Goal: Information Seeking & Learning: Learn about a topic

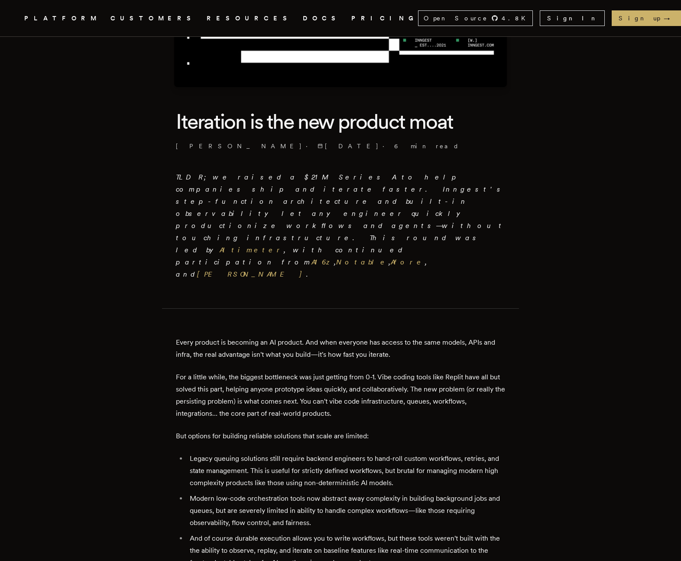
scroll to position [165, 0]
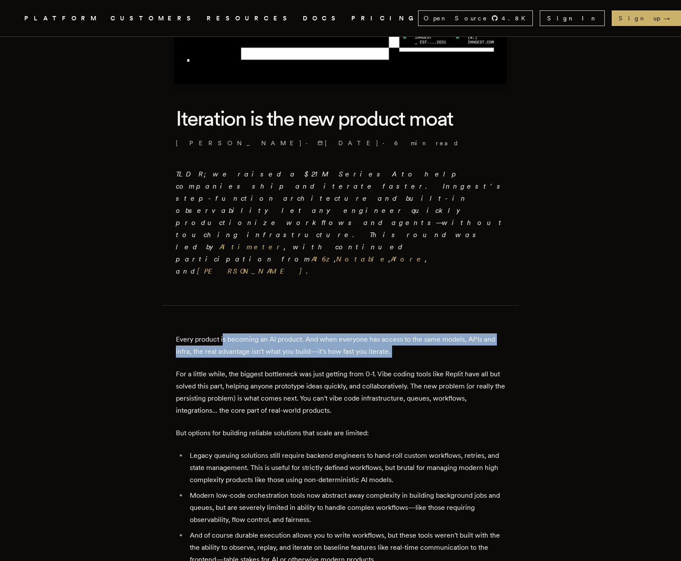
drag, startPoint x: 227, startPoint y: 276, endPoint x: 394, endPoint y: 299, distance: 168.1
drag, startPoint x: 394, startPoint y: 298, endPoint x: 239, endPoint y: 274, distance: 157.4
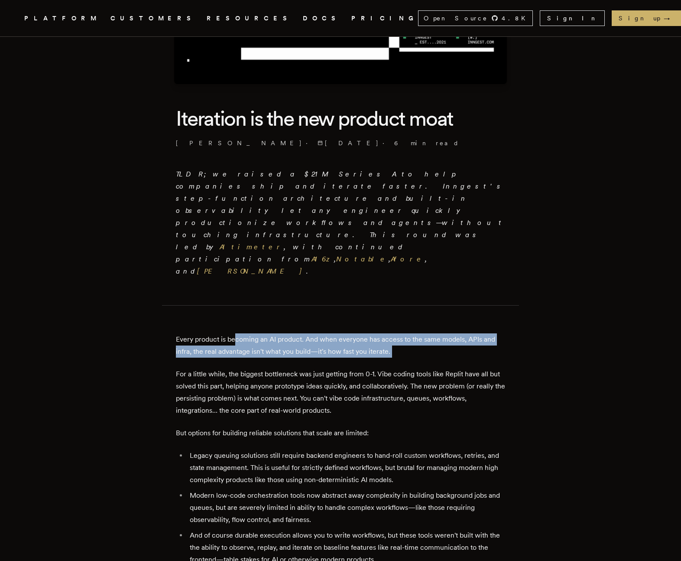
click at [239, 333] on p "Every product is becoming an AI product. And when everyone has access to the sa…" at bounding box center [340, 345] width 329 height 24
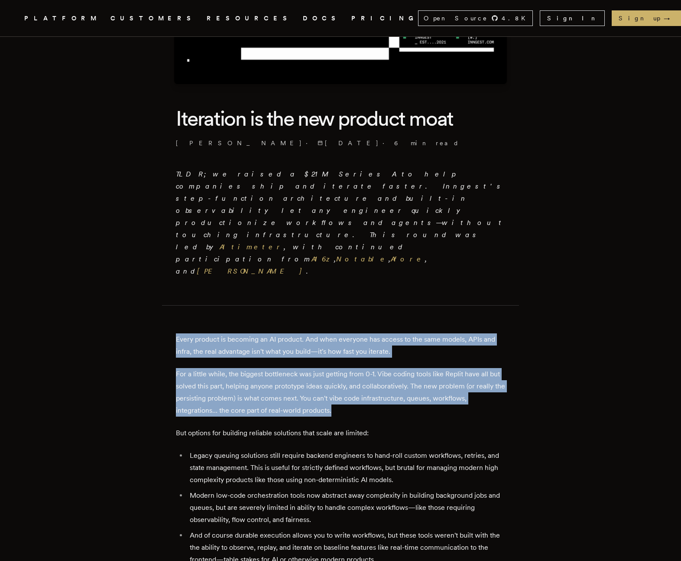
drag, startPoint x: 240, startPoint y: 272, endPoint x: 397, endPoint y: 351, distance: 175.0
click at [397, 368] on p "For a little while, the biggest bottleneck was just getting from 0-1. Vibe codi…" at bounding box center [340, 392] width 329 height 49
drag, startPoint x: 385, startPoint y: 339, endPoint x: 345, endPoint y: 266, distance: 82.4
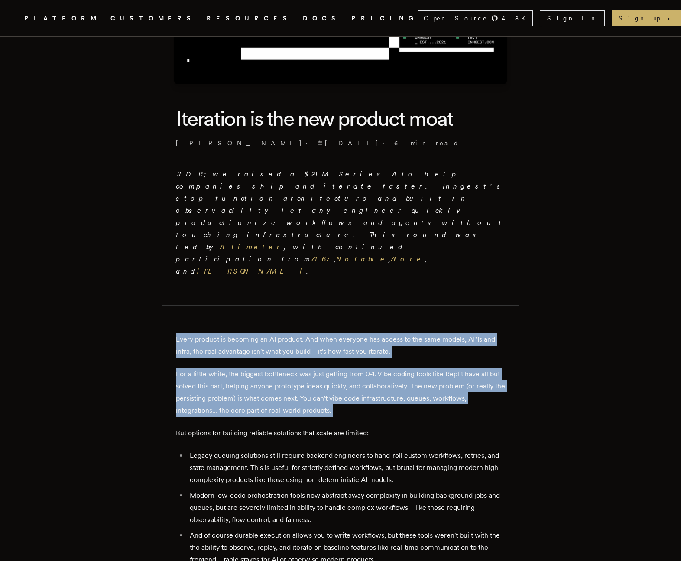
drag, startPoint x: 345, startPoint y: 266, endPoint x: 391, endPoint y: 352, distance: 97.0
click at [391, 368] on p "For a little while, the biggest bottleneck was just getting from 0-1. Vibe codi…" at bounding box center [340, 392] width 329 height 49
drag, startPoint x: 366, startPoint y: 326, endPoint x: 318, endPoint y: 267, distance: 76.1
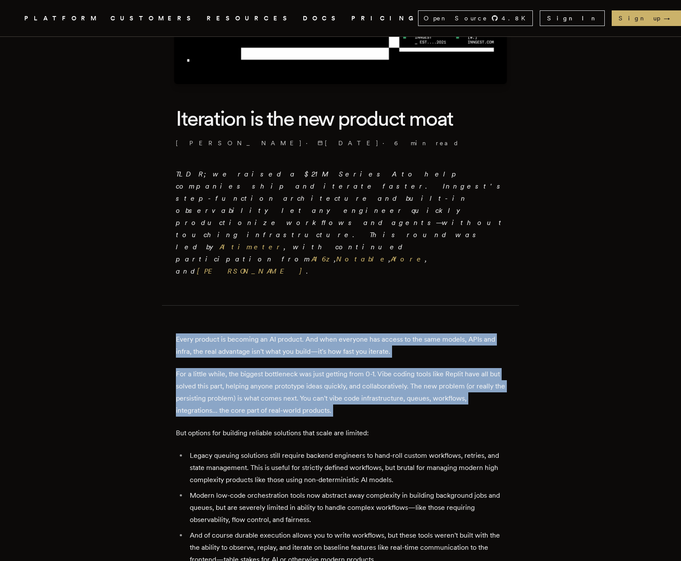
drag, startPoint x: 328, startPoint y: 285, endPoint x: 405, endPoint y: 361, distance: 107.9
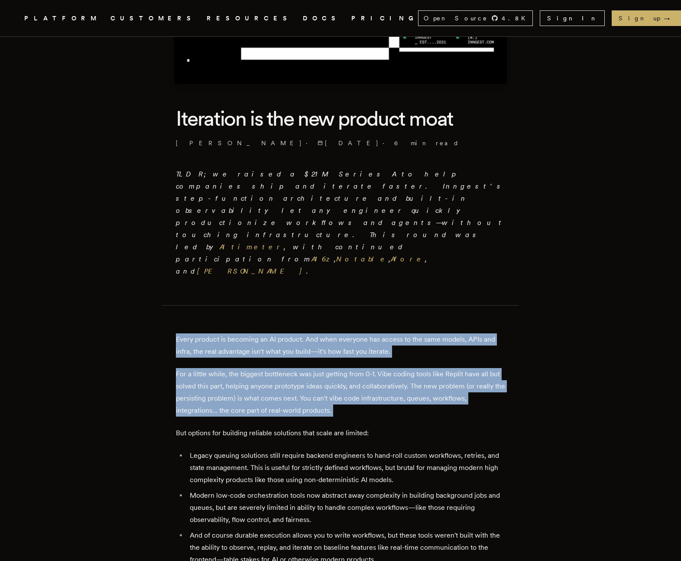
drag, startPoint x: 406, startPoint y: 357, endPoint x: 404, endPoint y: 263, distance: 93.7
drag, startPoint x: 404, startPoint y: 263, endPoint x: 434, endPoint y: 350, distance: 92.3
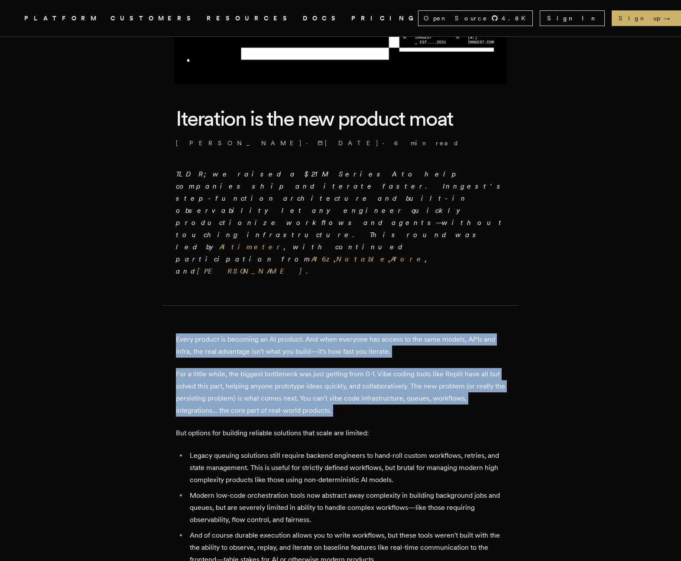
click at [434, 368] on p "For a little while, the biggest bottleneck was just getting from 0-1. Vibe codi…" at bounding box center [340, 392] width 329 height 49
drag, startPoint x: 434, startPoint y: 350, endPoint x: 418, endPoint y: 265, distance: 86.8
drag, startPoint x: 418, startPoint y: 265, endPoint x: 443, endPoint y: 352, distance: 91.1
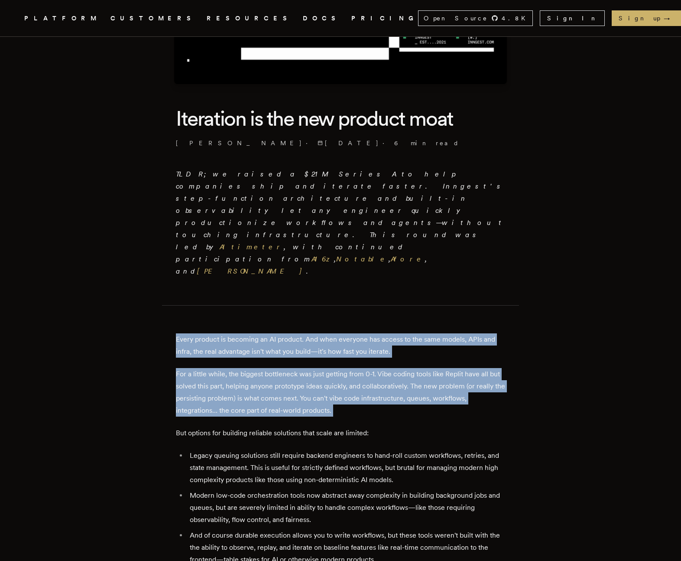
click at [443, 368] on p "For a little while, the biggest bottleneck was just getting from 0-1. Vibe codi…" at bounding box center [340, 392] width 329 height 49
drag, startPoint x: 443, startPoint y: 352, endPoint x: 408, endPoint y: 266, distance: 93.1
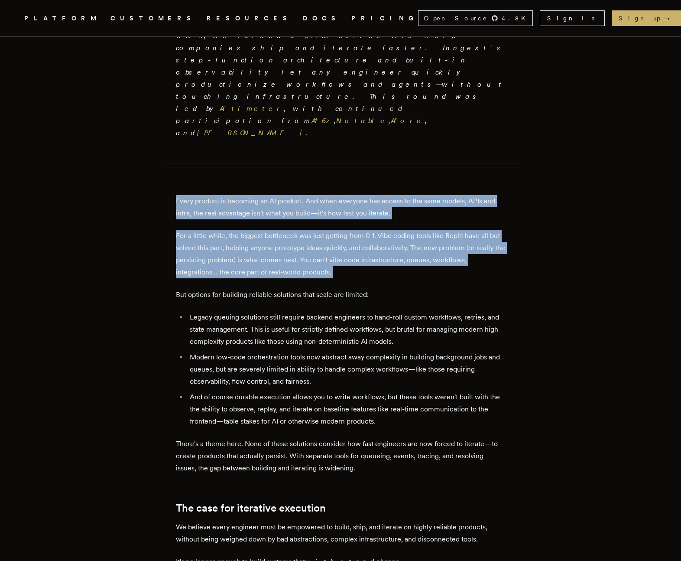
scroll to position [308, 0]
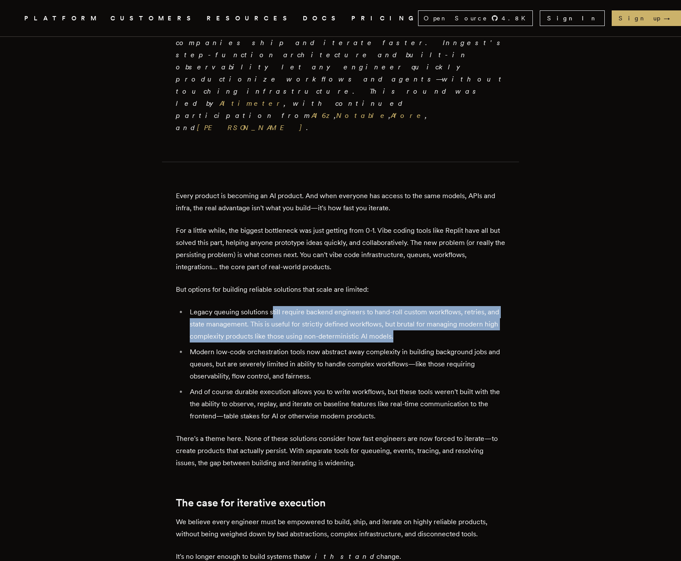
drag, startPoint x: 276, startPoint y: 254, endPoint x: 404, endPoint y: 280, distance: 130.7
click at [404, 306] on li "Legacy queuing solutions still require backend engineers to hand-roll custom wo…" at bounding box center [346, 324] width 318 height 36
drag, startPoint x: 403, startPoint y: 277, endPoint x: 192, endPoint y: 252, distance: 212.2
click at [192, 306] on li "Legacy queuing solutions still require backend engineers to hand-roll custom wo…" at bounding box center [346, 324] width 318 height 36
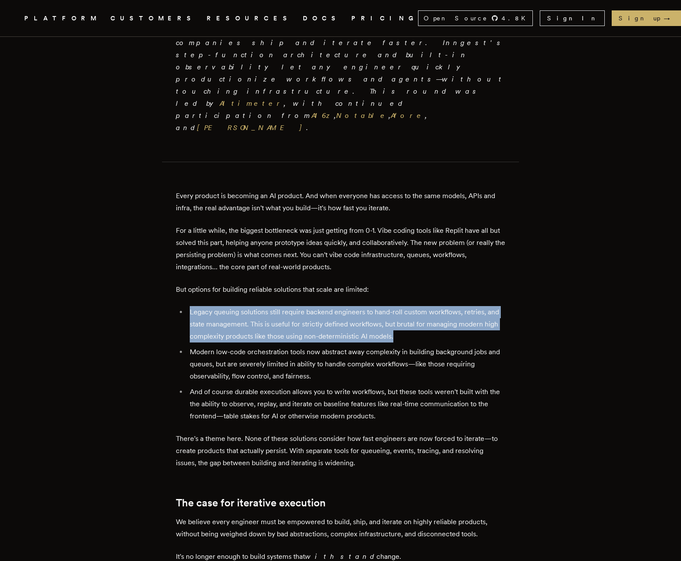
click at [192, 306] on li "Legacy queuing solutions still require backend engineers to hand-roll custom wo…" at bounding box center [346, 324] width 318 height 36
drag, startPoint x: 192, startPoint y: 252, endPoint x: 406, endPoint y: 279, distance: 215.4
click at [406, 306] on li "Legacy queuing solutions still require backend engineers to hand-roll custom wo…" at bounding box center [346, 324] width 318 height 36
drag, startPoint x: 394, startPoint y: 274, endPoint x: 169, endPoint y: 247, distance: 227.1
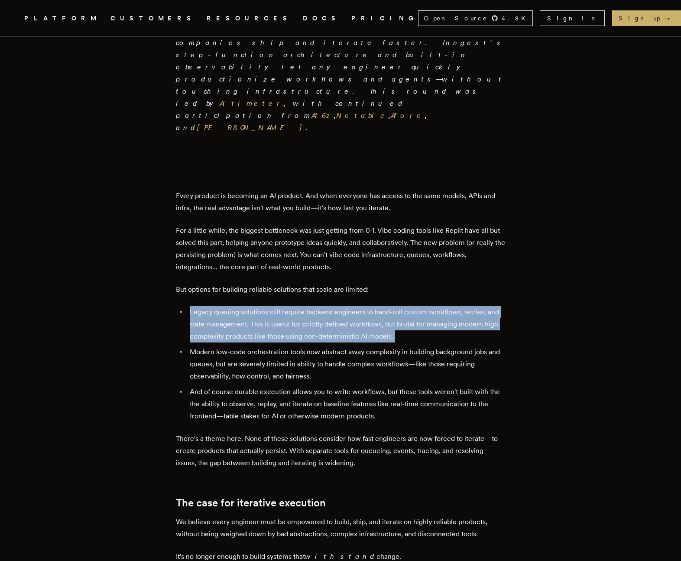
drag, startPoint x: 190, startPoint y: 251, endPoint x: 417, endPoint y: 283, distance: 229.8
click at [417, 306] on ul "Legacy queuing solutions still require backend engineers to hand-roll custom wo…" at bounding box center [340, 364] width 329 height 116
drag, startPoint x: 412, startPoint y: 278, endPoint x: 189, endPoint y: 252, distance: 223.9
click at [189, 306] on ul "Legacy queuing solutions still require backend engineers to hand-roll custom wo…" at bounding box center [340, 364] width 329 height 116
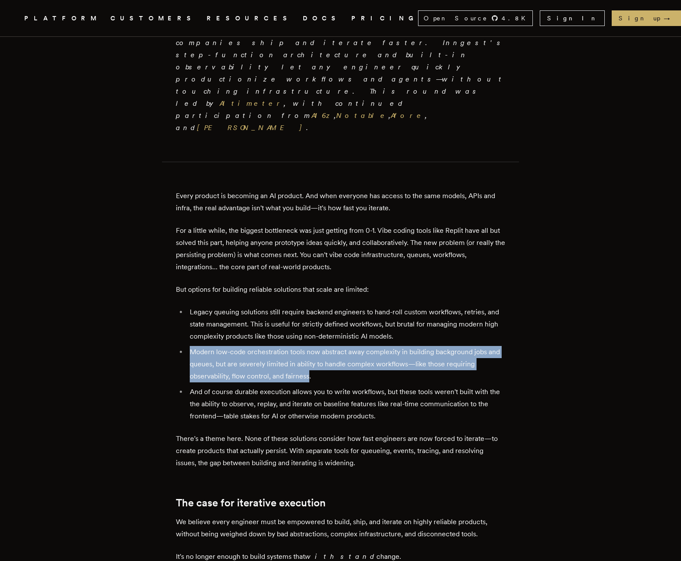
drag, startPoint x: 196, startPoint y: 293, endPoint x: 313, endPoint y: 313, distance: 117.9
click at [313, 346] on li "Modern low-code orchestration tools now abstract away complexity in building ba…" at bounding box center [346, 364] width 318 height 36
drag, startPoint x: 322, startPoint y: 310, endPoint x: 222, endPoint y: 291, distance: 101.5
click at [222, 346] on li "Modern low-code orchestration tools now abstract away complexity in building ba…" at bounding box center [346, 364] width 318 height 36
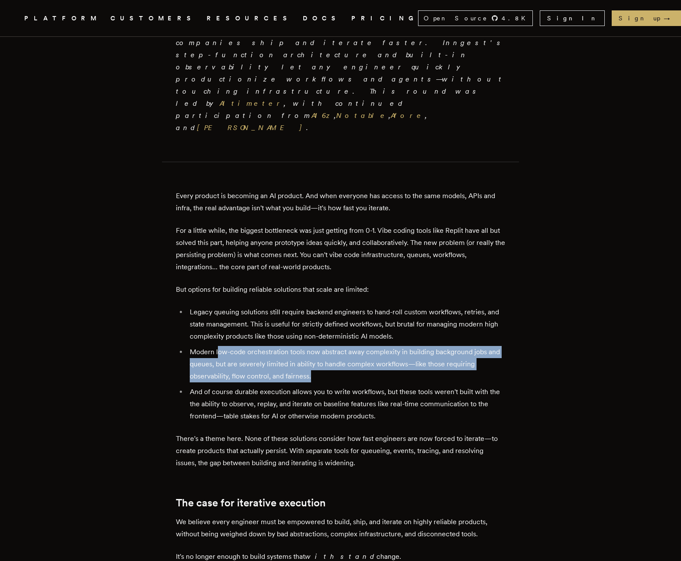
click at [222, 346] on li "Modern low-code orchestration tools now abstract away complexity in building ba…" at bounding box center [346, 364] width 318 height 36
drag, startPoint x: 211, startPoint y: 291, endPoint x: 348, endPoint y: 314, distance: 138.4
click at [348, 346] on li "Modern low-code orchestration tools now abstract away complexity in building ba…" at bounding box center [346, 364] width 318 height 36
drag, startPoint x: 346, startPoint y: 315, endPoint x: 189, endPoint y: 285, distance: 160.2
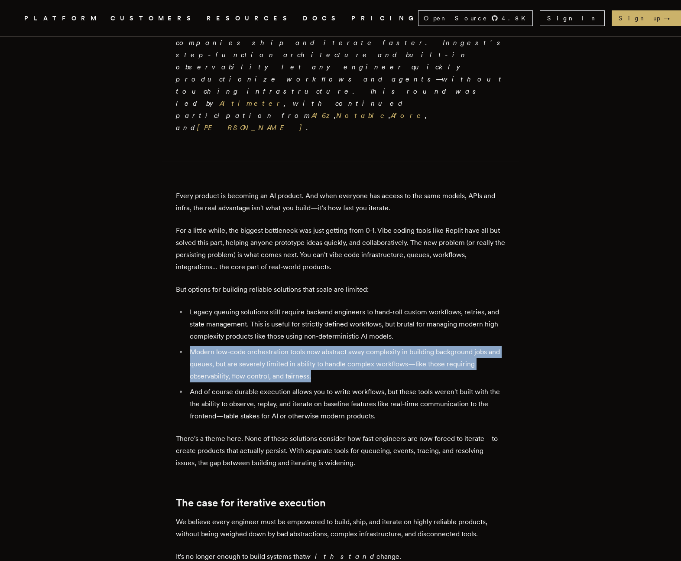
click at [189, 306] on ul "Legacy queuing solutions still require backend engineers to hand-roll custom wo…" at bounding box center [340, 364] width 329 height 116
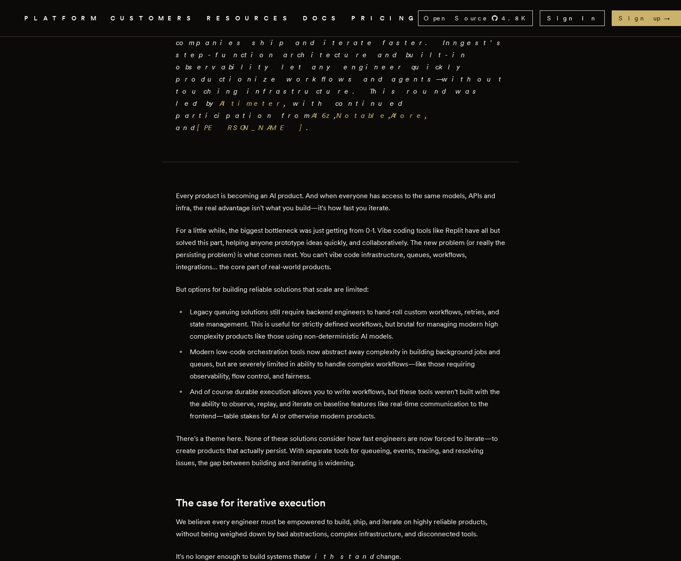
drag, startPoint x: 199, startPoint y: 331, endPoint x: 355, endPoint y: 357, distance: 158.6
click at [355, 386] on li "And of course durable execution allows you to write workflows, but these tools …" at bounding box center [346, 404] width 318 height 36
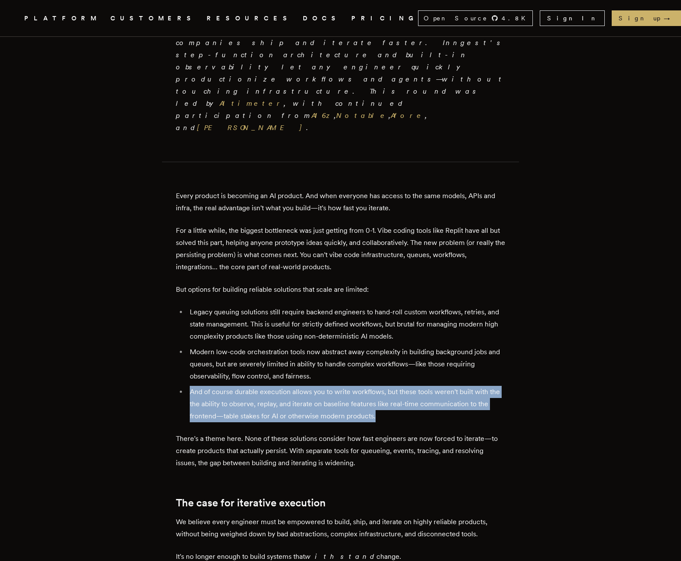
drag, startPoint x: 376, startPoint y: 357, endPoint x: 189, endPoint y: 328, distance: 189.4
click at [189, 328] on ul "Legacy queuing solutions still require backend engineers to hand-roll custom wo…" at bounding box center [340, 364] width 329 height 116
click at [208, 386] on li "And of course durable execution allows you to write workflows, but these tools …" at bounding box center [346, 404] width 318 height 36
drag, startPoint x: 192, startPoint y: 331, endPoint x: 388, endPoint y: 362, distance: 198.8
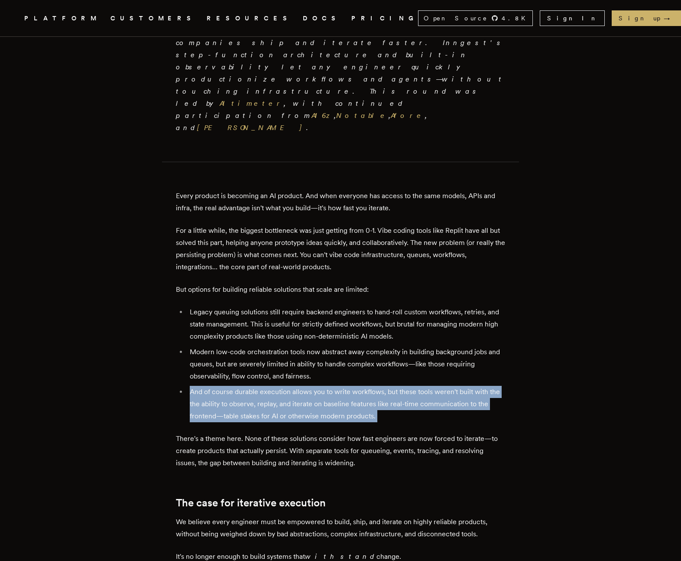
drag, startPoint x: 388, startPoint y: 360, endPoint x: 183, endPoint y: 329, distance: 207.4
click at [187, 386] on li "And of course durable execution allows you to write workflows, but these tools …" at bounding box center [346, 404] width 318 height 36
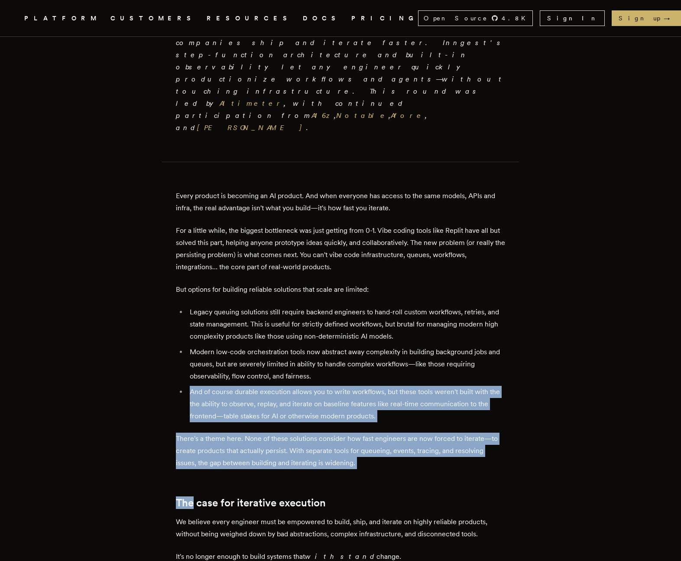
drag, startPoint x: 183, startPoint y: 329, endPoint x: 430, endPoint y: 413, distance: 260.3
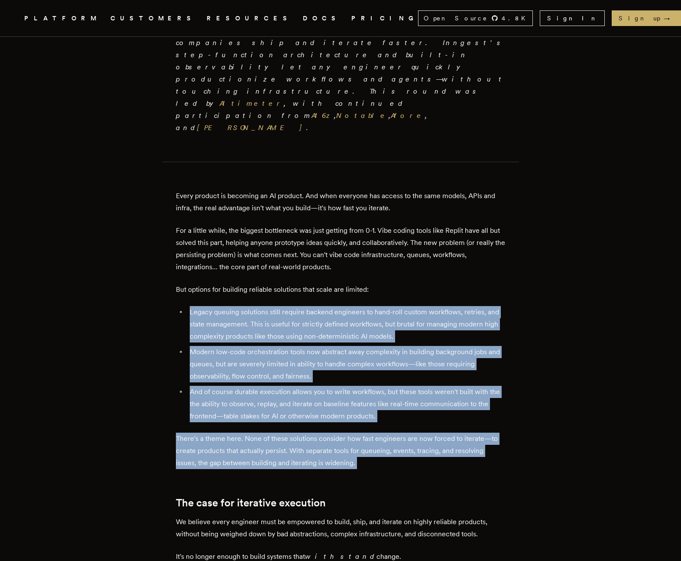
drag, startPoint x: 404, startPoint y: 402, endPoint x: 217, endPoint y: 236, distance: 249.6
drag, startPoint x: 217, startPoint y: 236, endPoint x: 410, endPoint y: 407, distance: 257.3
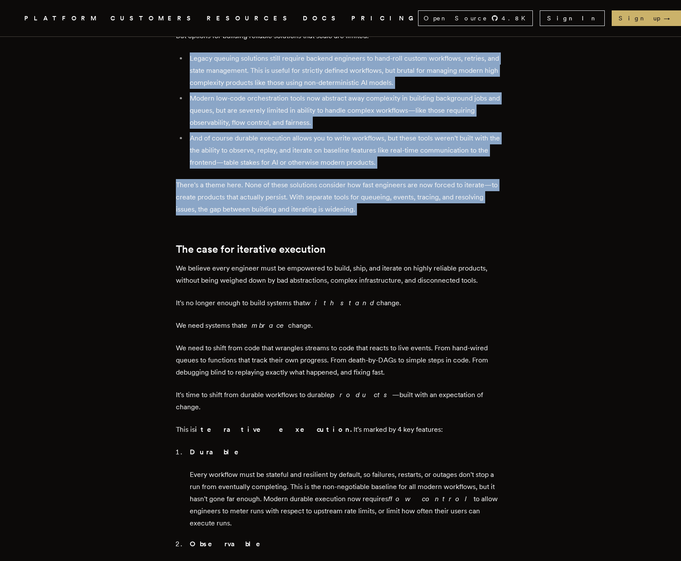
scroll to position [564, 0]
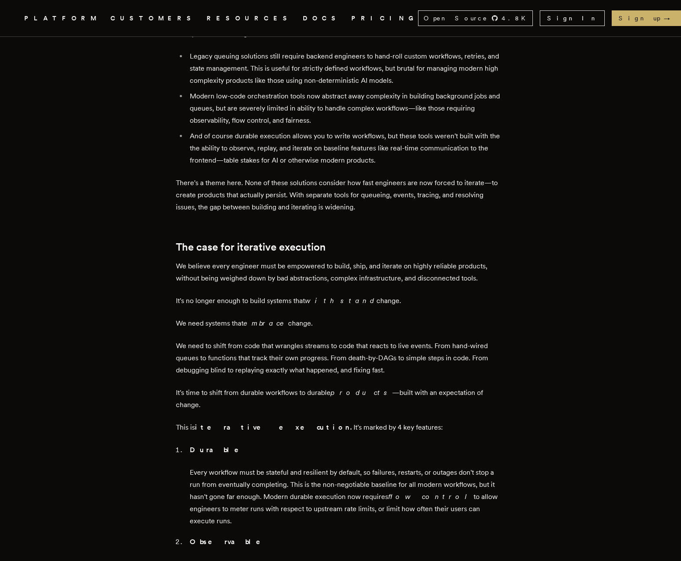
click at [169, 279] on main "Iteration is the new product moat [PERSON_NAME] · [DATE] · 6 min read TLDR; we …" at bounding box center [340, 567] width 347 height 2152
